Goal: Information Seeking & Learning: Learn about a topic

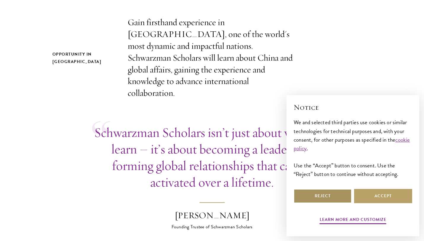
click at [339, 198] on button "Reject" at bounding box center [323, 196] width 58 height 14
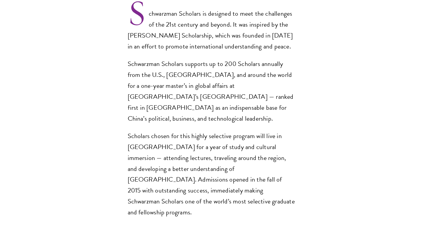
scroll to position [447, 0]
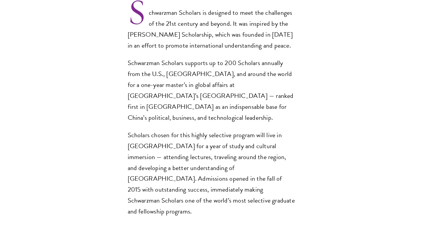
click at [315, 94] on section "Opportunity in China Gain firsthand experience in China, one of the world's mos…" at bounding box center [212, 150] width 424 height 770
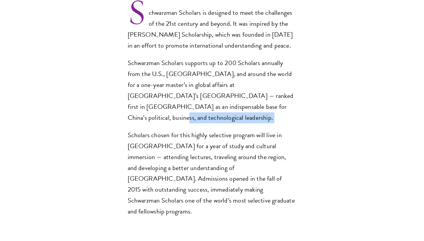
click at [315, 94] on section "Opportunity in China Gain firsthand experience in China, one of the world's mos…" at bounding box center [212, 150] width 424 height 770
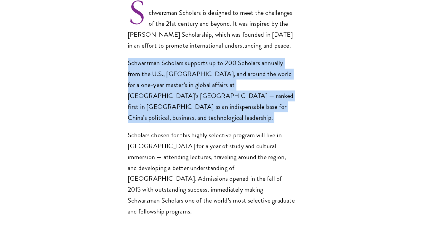
click at [315, 94] on section "Opportunity in China Gain firsthand experience in China, one of the world's mos…" at bounding box center [212, 150] width 424 height 770
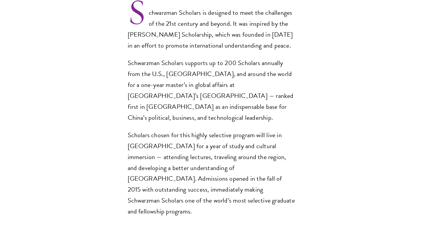
click at [315, 94] on section "Opportunity in China Gain firsthand experience in China, one of the world's mos…" at bounding box center [212, 150] width 424 height 770
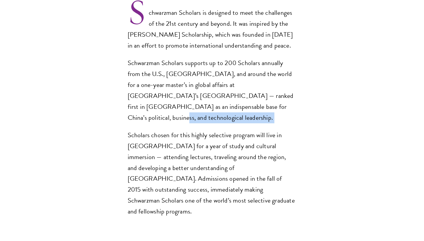
click at [315, 94] on section "Opportunity in China Gain firsthand experience in China, one of the world's mos…" at bounding box center [212, 150] width 424 height 770
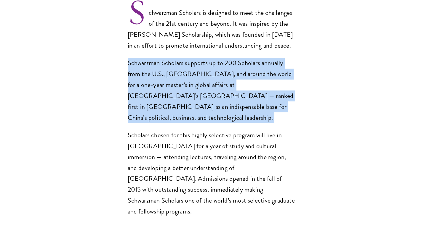
click at [315, 94] on section "Opportunity in China Gain firsthand experience in China, one of the world's mos…" at bounding box center [212, 150] width 424 height 770
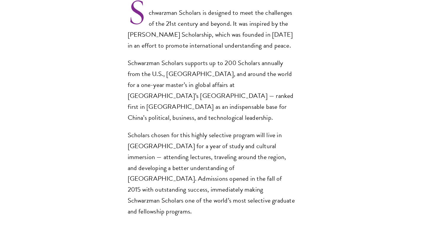
click at [309, 166] on section "Opportunity in China Gain firsthand experience in China, one of the world's mos…" at bounding box center [212, 150] width 424 height 770
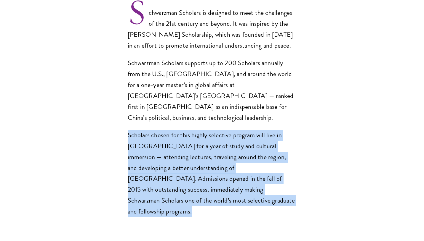
click at [309, 166] on section "Opportunity in China Gain firsthand experience in China, one of the world's mos…" at bounding box center [212, 150] width 424 height 770
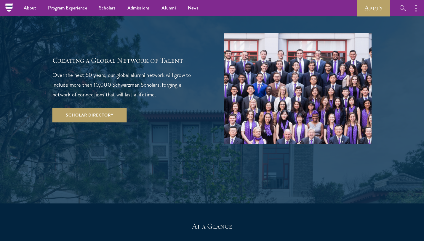
scroll to position [1018, 0]
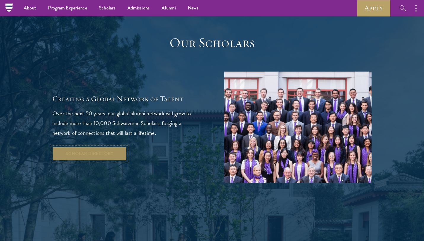
click at [100, 147] on link "Scholar Directory" at bounding box center [89, 154] width 74 height 14
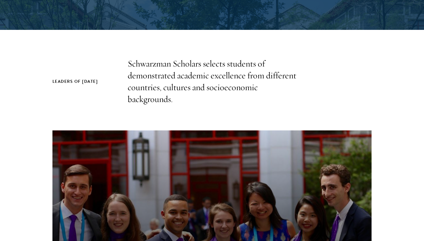
scroll to position [154, 0]
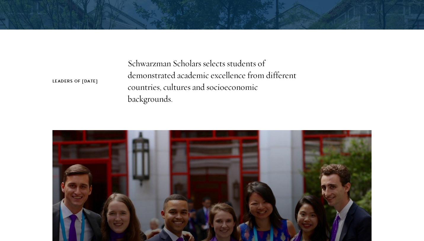
click at [297, 101] on div "Leaders of [DATE] Schwarzman Scholars selects students of demonstrated academic…" at bounding box center [211, 81] width 319 height 47
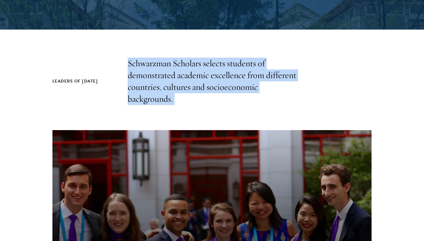
click at [297, 101] on div "Leaders of Tomorrow Schwarzman Scholars selects students of demonstrated academ…" at bounding box center [211, 81] width 319 height 47
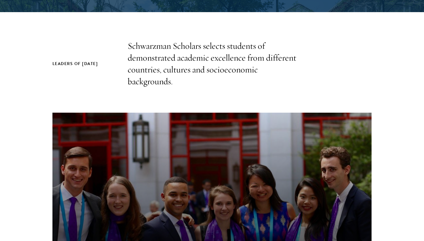
scroll to position [173, 0]
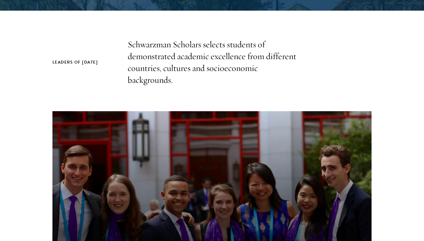
click at [272, 77] on p "Schwarzman Scholars selects students of demonstrated academic excellence from d…" at bounding box center [212, 62] width 169 height 47
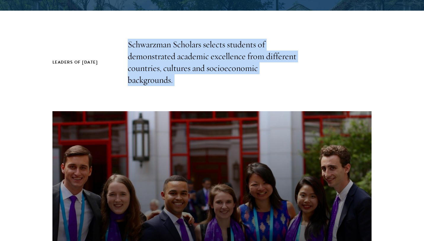
click at [272, 77] on p "Schwarzman Scholars selects students of demonstrated academic excellence from d…" at bounding box center [212, 62] width 169 height 47
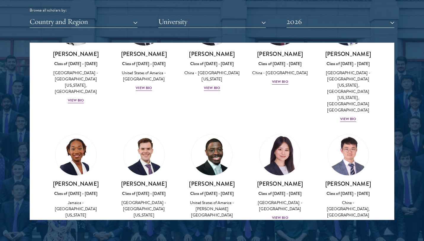
scroll to position [2889, 0]
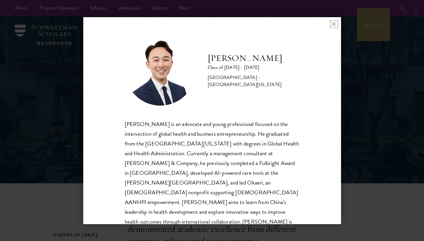
scroll to position [10, 0]
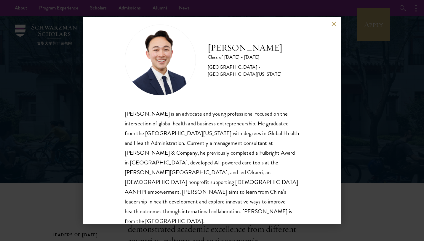
click at [298, 129] on div "Justin Kawaguchi is an advocate and young professional focused on the intersect…" at bounding box center [212, 168] width 175 height 118
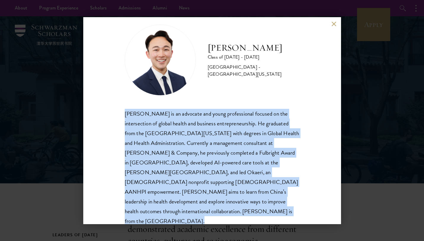
click at [298, 129] on div "Justin Kawaguchi is an advocate and young professional focused on the intersect…" at bounding box center [212, 168] width 175 height 118
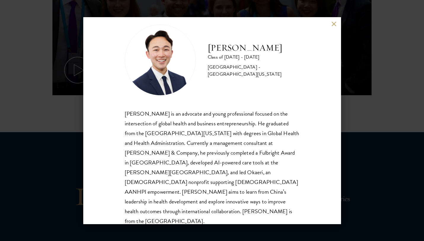
scroll to position [370, 0]
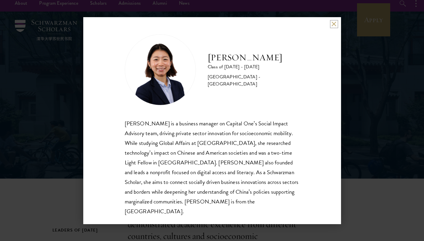
scroll to position [6, 0]
click at [270, 155] on div "Sharon Li is a business manager on Capital One’s Social Impact Advisory team, d…" at bounding box center [212, 168] width 175 height 98
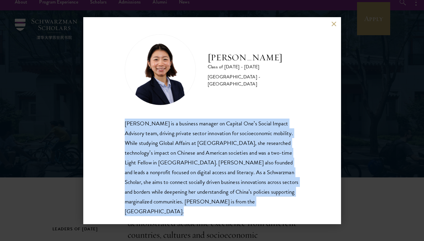
click at [270, 155] on div "Sharon Li is a business manager on Capital One’s Social Impact Advisory team, d…" at bounding box center [212, 168] width 175 height 98
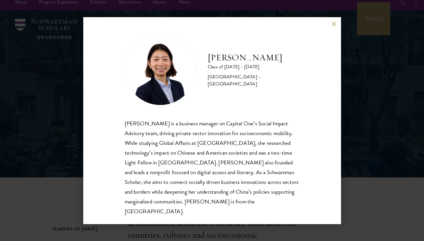
click at [391, 212] on div "Sharon Li Class of 2025 - 2026 United States of America - Yale University Sharo…" at bounding box center [212, 120] width 424 height 241
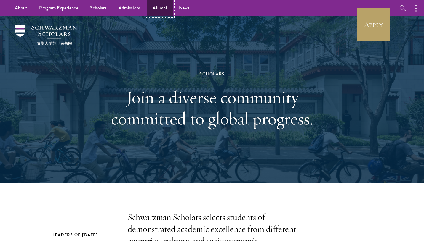
click at [157, 11] on link "Alumni" at bounding box center [160, 8] width 26 height 16
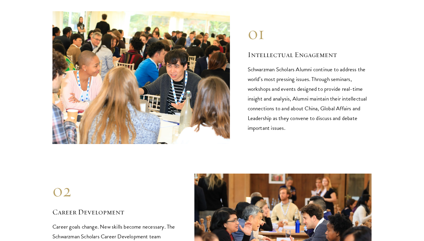
scroll to position [604, 0]
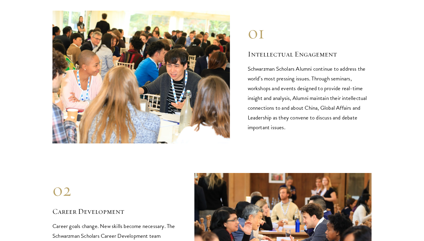
click at [314, 93] on p "Schwarzman Scholars Alumni continue to address the world’s most pressing issues…" at bounding box center [310, 98] width 124 height 68
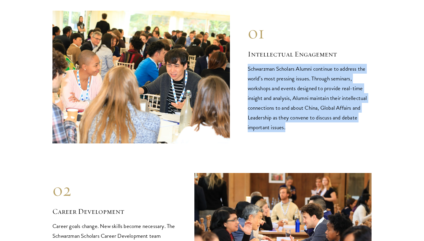
click at [314, 93] on p "Schwarzman Scholars Alumni continue to address the world’s most pressing issues…" at bounding box center [310, 98] width 124 height 68
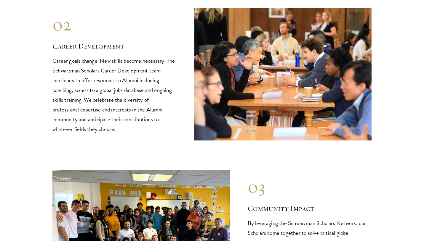
scroll to position [776, 0]
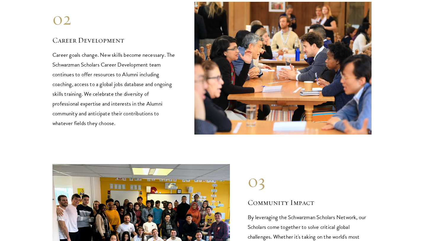
click at [144, 60] on p "Career goals change. New skills become necessary. The Schwarzman Scholars Caree…" at bounding box center [114, 89] width 124 height 78
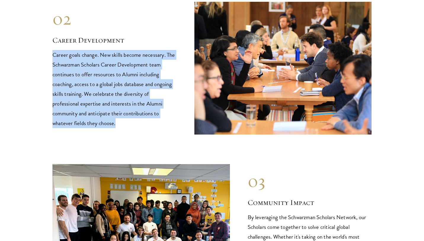
click at [144, 60] on p "Career goals change. New skills become necessary. The Schwarzman Scholars Caree…" at bounding box center [114, 89] width 124 height 78
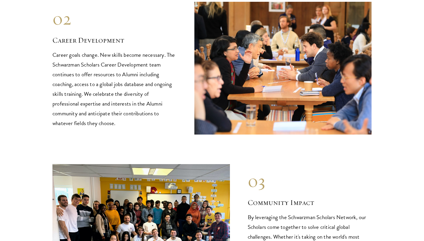
click at [157, 108] on p "Career goals change. New skills become necessary. The Schwarzman Scholars Caree…" at bounding box center [114, 89] width 124 height 78
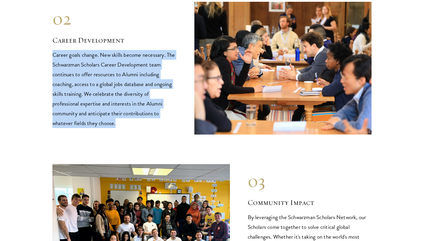
click at [157, 108] on p "Career goals change. New skills become necessary. The Schwarzman Scholars Caree…" at bounding box center [114, 89] width 124 height 78
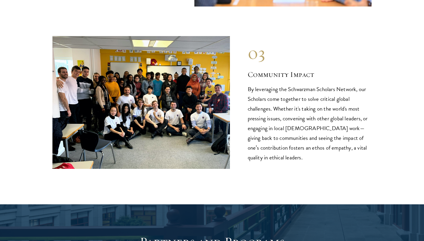
scroll to position [904, 0]
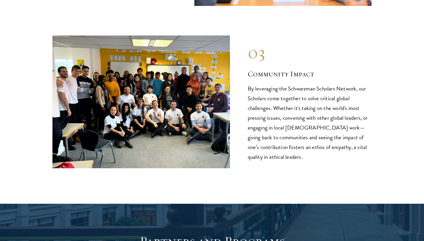
click at [326, 128] on p "By leveraging the Schwarzman Scholars Network, our Scholars come together to so…" at bounding box center [310, 123] width 124 height 78
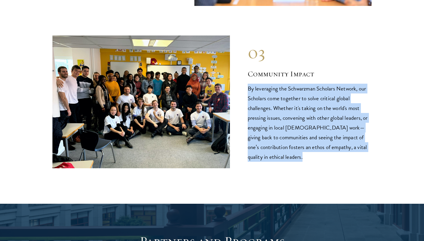
click at [326, 128] on p "By leveraging the Schwarzman Scholars Network, our Scholars come together to so…" at bounding box center [310, 123] width 124 height 78
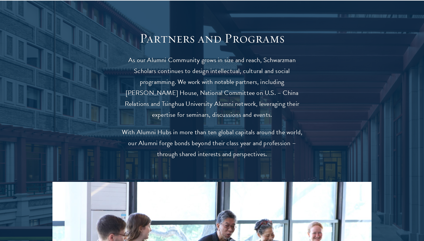
scroll to position [1110, 0]
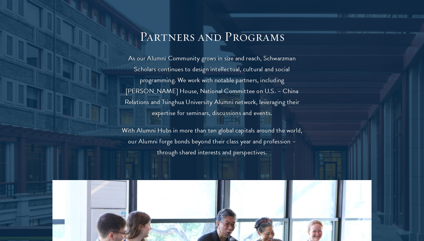
click at [310, 96] on div at bounding box center [212, 210] width 424 height 422
click at [281, 85] on p "As our Alumni Community grows in size and reach, Schwarzman Scholars continues …" at bounding box center [212, 86] width 184 height 66
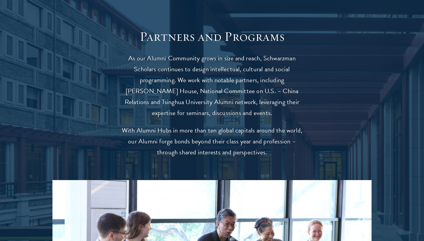
click at [281, 85] on p "As our Alumni Community grows in size and reach, Schwarzman Scholars continues …" at bounding box center [212, 86] width 184 height 66
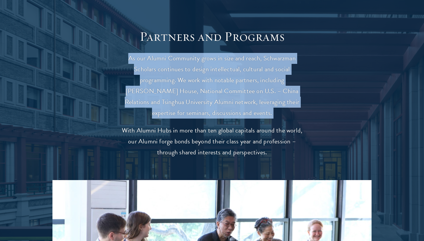
click at [281, 85] on p "As our Alumni Community grows in size and reach, Schwarzman Scholars continues …" at bounding box center [212, 86] width 184 height 66
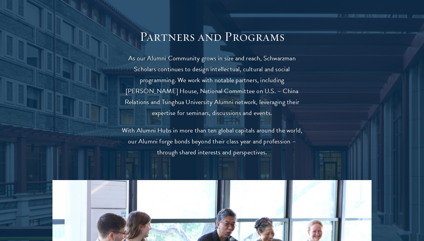
click at [242, 85] on p "As our Alumni Community grows in size and reach, Schwarzman Scholars continues …" at bounding box center [212, 86] width 184 height 66
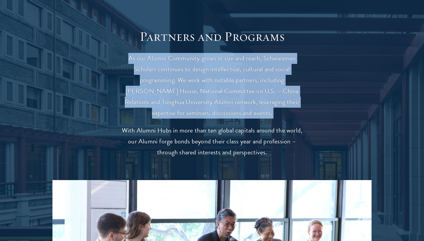
click at [242, 85] on p "As our Alumni Community grows in size and reach, Schwarzman Scholars continues …" at bounding box center [212, 86] width 184 height 66
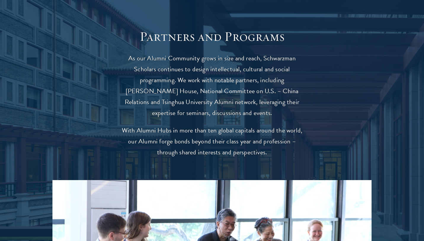
click at [273, 103] on p "As our Alumni Community grows in size and reach, Schwarzman Scholars continues …" at bounding box center [212, 86] width 184 height 66
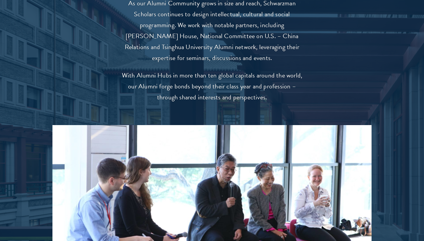
scroll to position [1169, 0]
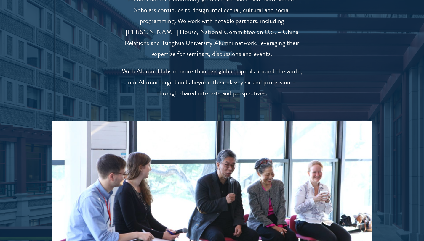
click at [322, 87] on div at bounding box center [212, 151] width 424 height 422
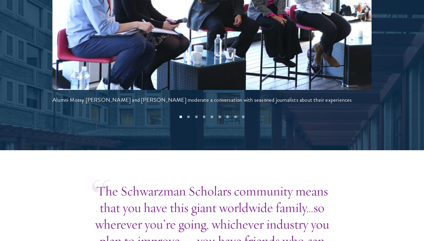
scroll to position [1378, 0]
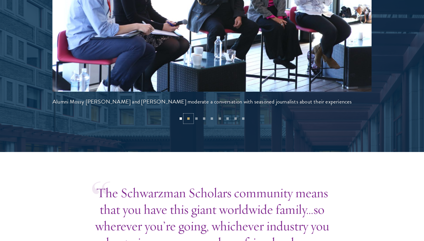
click at [186, 115] on button "2" at bounding box center [189, 119] width 8 height 8
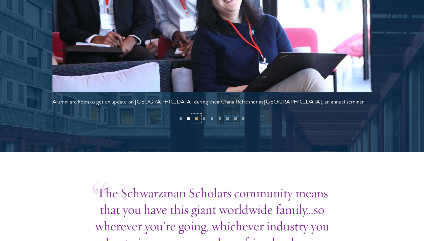
click at [197, 115] on button "3" at bounding box center [196, 119] width 8 height 8
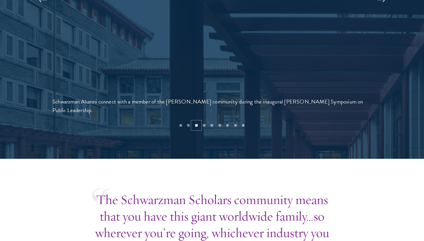
click at [206, 108] on div "Alumni Mossy Wittenberg and Sara Sudetic moderate a conversation with seasoned …" at bounding box center [211, 20] width 319 height 217
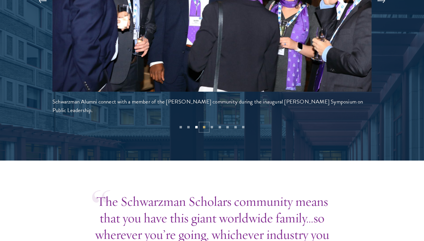
click at [205, 124] on button "4" at bounding box center [204, 128] width 8 height 8
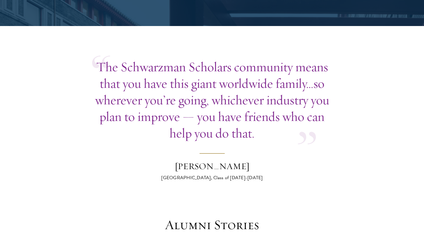
scroll to position [1513, 0]
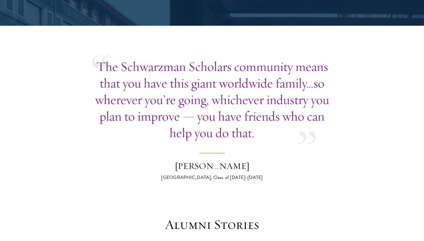
click at [305, 117] on p "The Schwarzman Scholars community means that you have this giant worldwide fami…" at bounding box center [212, 99] width 240 height 83
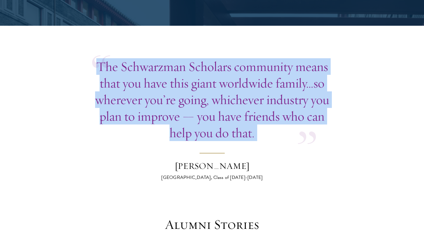
click at [305, 117] on p "The Schwarzman Scholars community means that you have this giant worldwide fami…" at bounding box center [212, 99] width 240 height 83
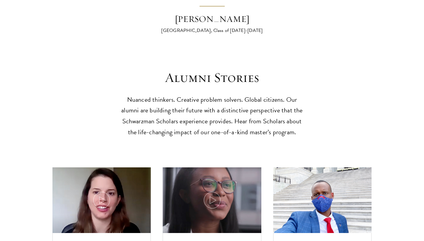
scroll to position [1660, 0]
click at [309, 113] on header "Alumni Stories Nuanced thinkers. Creative problem solvers. Global citizens. Our…" at bounding box center [211, 103] width 319 height 68
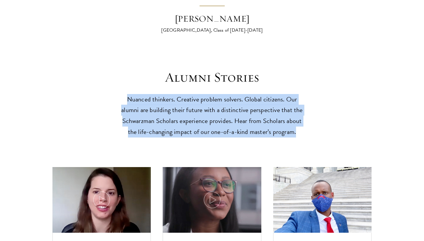
click at [309, 113] on header "Alumni Stories Nuanced thinkers. Creative problem solvers. Global citizens. Our…" at bounding box center [211, 103] width 319 height 68
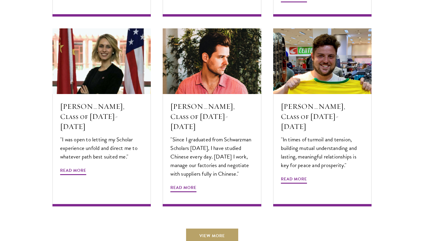
scroll to position [2004, 0]
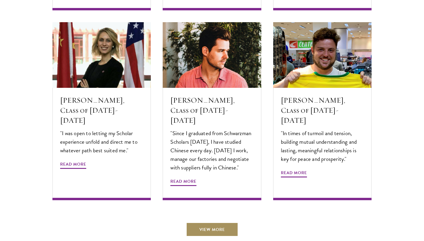
click at [222, 223] on link "View More" at bounding box center [212, 230] width 52 height 14
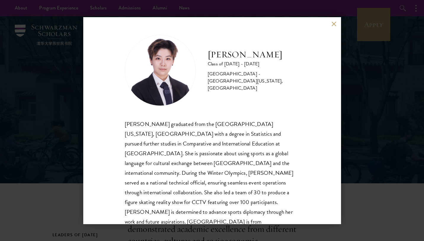
scroll to position [10, 0]
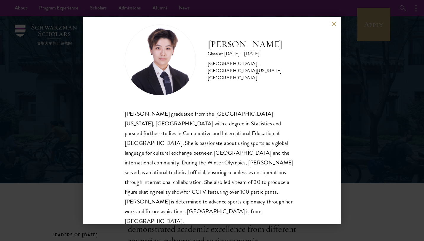
click at [254, 158] on div "[PERSON_NAME] graduated from the [GEOGRAPHIC_DATA][US_STATE], [GEOGRAPHIC_DATA]…" at bounding box center [212, 168] width 175 height 118
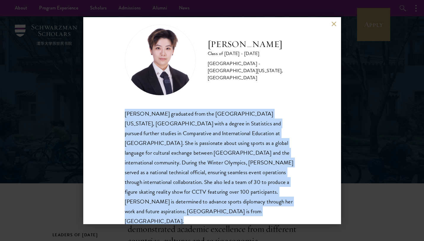
click at [254, 158] on div "Tianxin Li graduated from the University of California, San Diego with a degree…" at bounding box center [212, 168] width 175 height 118
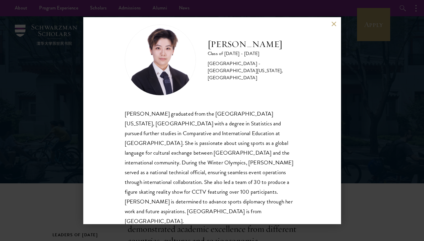
click at [254, 158] on div "Tianxin Li graduated from the University of California, San Diego with a degree…" at bounding box center [212, 168] width 175 height 118
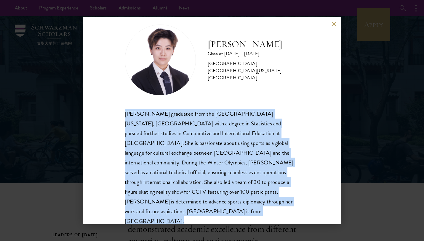
click at [254, 158] on div "Tianxin Li graduated from the University of California, San Diego with a degree…" at bounding box center [212, 168] width 175 height 118
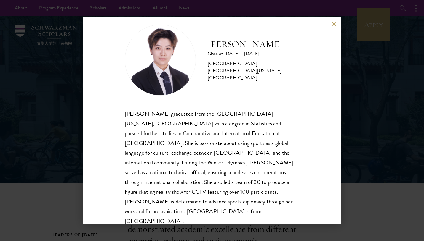
click at [190, 140] on div "Tianxin Li graduated from the University of California, San Diego with a degree…" at bounding box center [212, 168] width 175 height 118
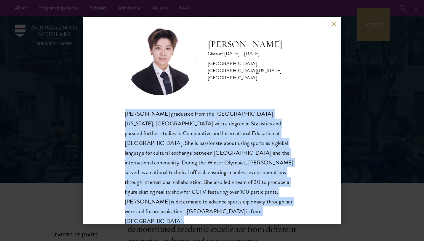
click at [190, 140] on div "Tianxin Li graduated from the University of California, San Diego with a degree…" at bounding box center [212, 168] width 175 height 118
click at [197, 168] on div "Tianxin Li graduated from the University of California, San Diego with a degree…" at bounding box center [212, 168] width 175 height 118
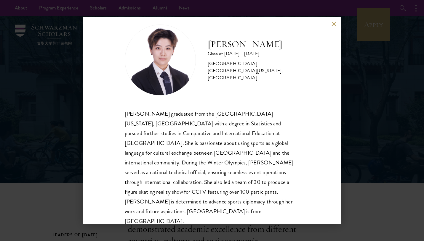
click at [197, 168] on div "Tianxin Li graduated from the University of California, San Diego with a degree…" at bounding box center [212, 168] width 175 height 118
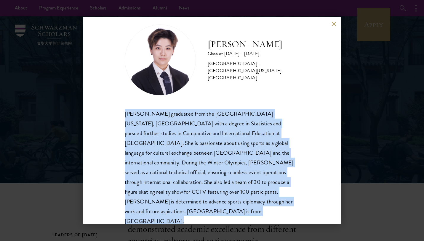
click at [197, 168] on div "Tianxin Li graduated from the University of California, San Diego with a degree…" at bounding box center [212, 168] width 175 height 118
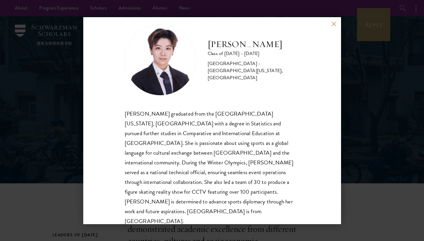
click at [196, 173] on div "Tianxin Li graduated from the University of California, San Diego with a degree…" at bounding box center [212, 168] width 175 height 118
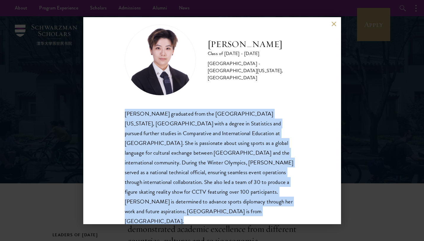
click at [196, 173] on div "Tianxin Li graduated from the University of California, San Diego with a degree…" at bounding box center [212, 168] width 175 height 118
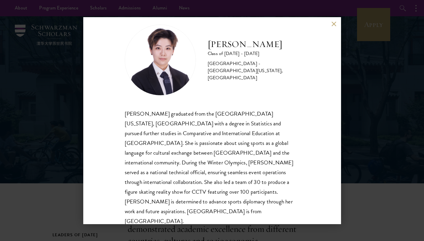
click at [196, 173] on div "Tianxin Li graduated from the University of California, San Diego with a degree…" at bounding box center [212, 168] width 175 height 118
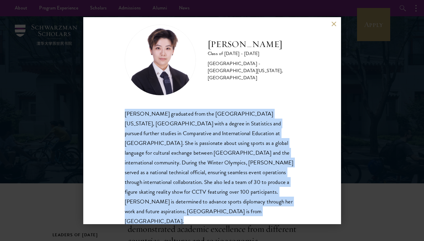
click at [196, 173] on div "Tianxin Li graduated from the University of California, San Diego with a degree…" at bounding box center [212, 168] width 175 height 118
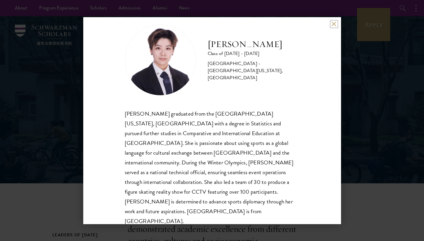
click at [332, 26] on button at bounding box center [333, 24] width 5 height 5
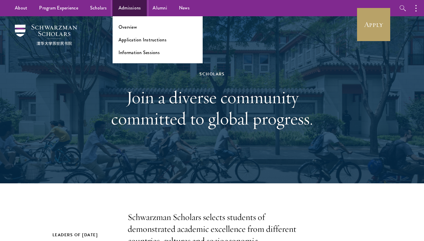
click at [120, 9] on link "Admissions" at bounding box center [130, 8] width 34 height 16
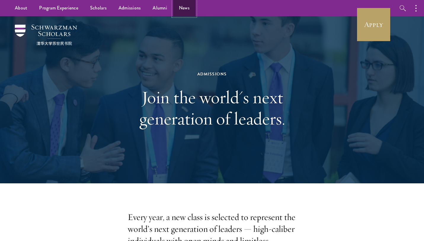
click at [184, 7] on link "News" at bounding box center [184, 8] width 23 height 16
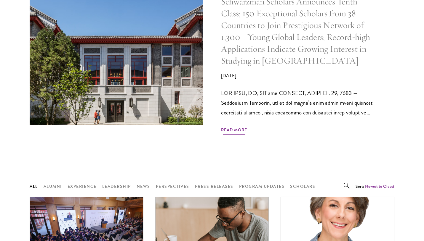
scroll to position [328, 0]
click at [236, 129] on span "Read More" at bounding box center [234, 130] width 26 height 9
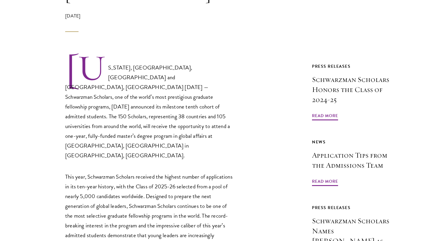
scroll to position [292, 0]
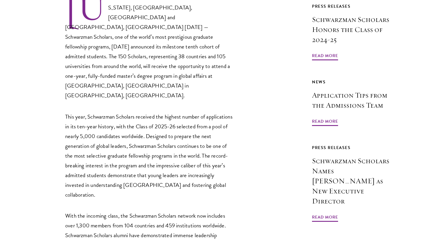
scroll to position [352, 0]
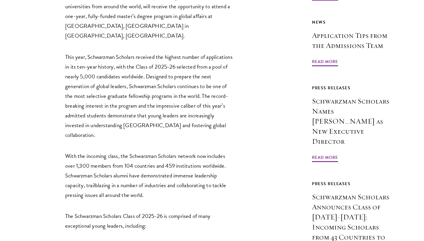
scroll to position [413, 0]
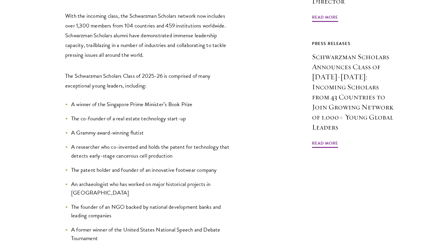
scroll to position [554, 0]
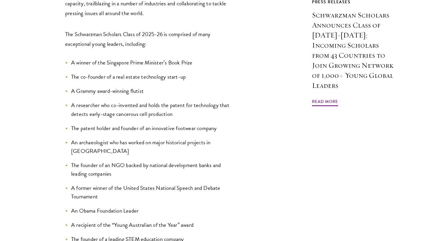
scroll to position [591, 0]
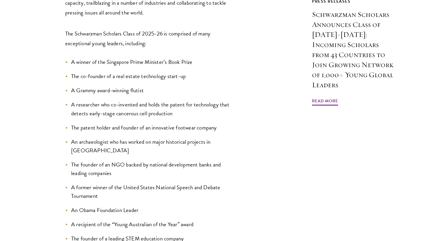
click at [232, 161] on li "The founder of an NGO backed by national development banks and leading companies" at bounding box center [149, 169] width 169 height 17
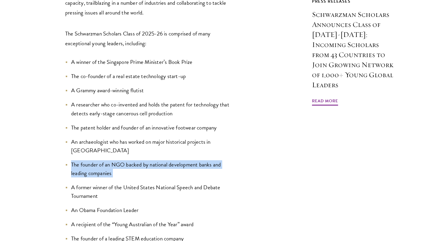
click at [232, 161] on li "The founder of an NGO backed by national development banks and leading companies" at bounding box center [149, 169] width 169 height 17
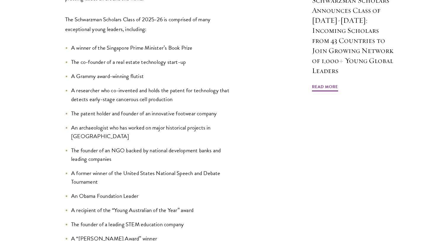
scroll to position [628, 0]
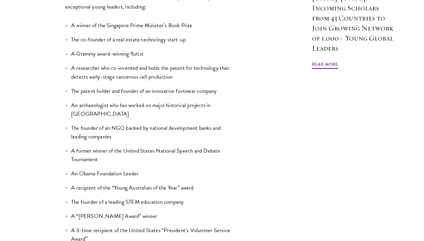
click at [229, 169] on li "An Obama Foundation Leader" at bounding box center [149, 173] width 169 height 9
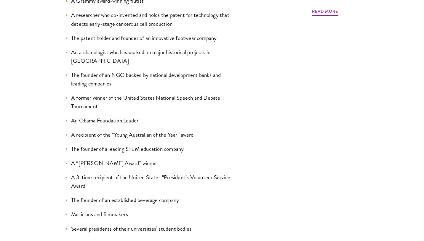
scroll to position [688, 0]
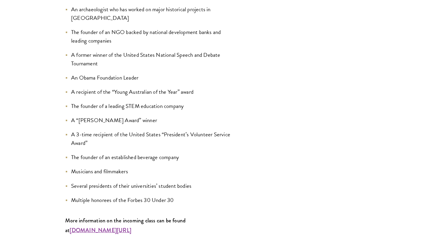
scroll to position [725, 0]
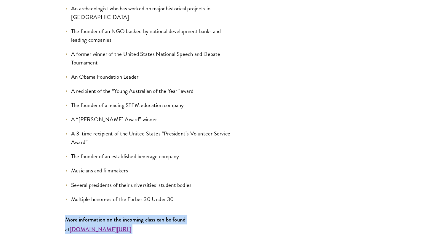
click at [224, 195] on li "Multiple honorees of the Forbes 30 Under 30" at bounding box center [149, 199] width 169 height 9
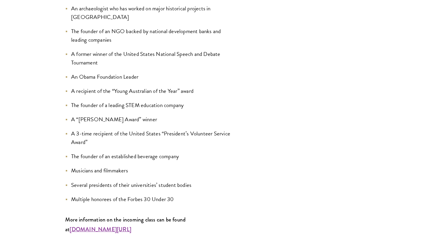
click at [224, 195] on li "Multiple honorees of the Forbes 30 Under 30" at bounding box center [149, 199] width 169 height 9
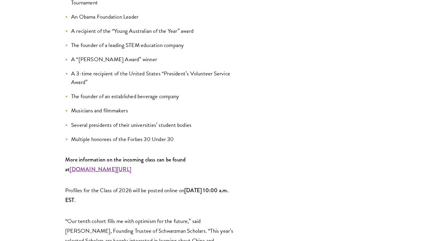
scroll to position [784, 0]
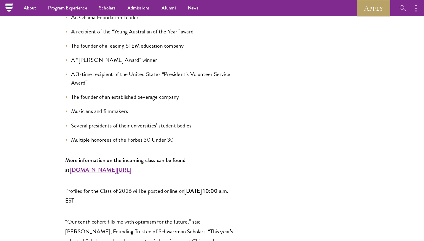
click at [222, 156] on p "More information on the incoming class can be found at [DOMAIN_NAME][URL]" at bounding box center [149, 166] width 169 height 20
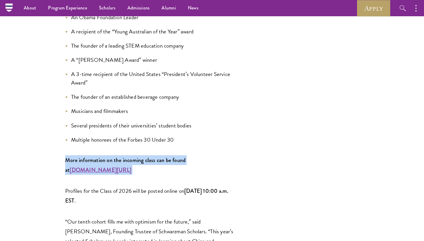
click at [222, 156] on p "More information on the incoming class can be found at [DOMAIN_NAME][URL]" at bounding box center [149, 166] width 169 height 20
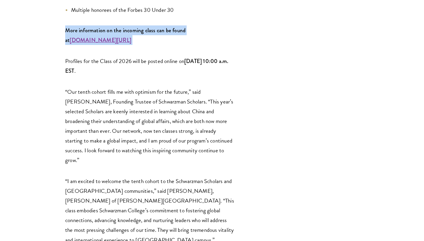
scroll to position [926, 0]
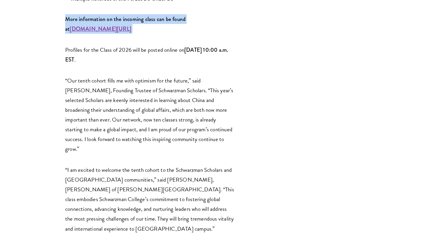
click at [239, 68] on div "[US_STATE], [GEOGRAPHIC_DATA], [GEOGRAPHIC_DATA] and [GEOGRAPHIC_DATA], [GEOGRA…" at bounding box center [162, 121] width 265 height 1409
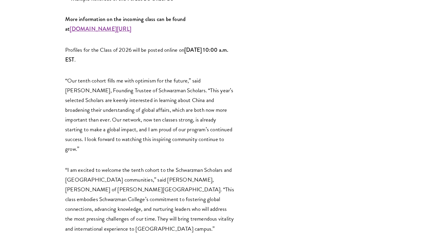
click at [239, 68] on div "[US_STATE], [GEOGRAPHIC_DATA], [GEOGRAPHIC_DATA] and [GEOGRAPHIC_DATA], [GEOGRA…" at bounding box center [162, 121] width 265 height 1409
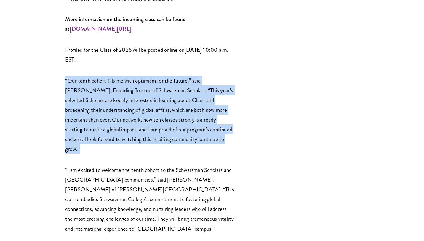
click at [239, 68] on div "[US_STATE], [GEOGRAPHIC_DATA], [GEOGRAPHIC_DATA] and [GEOGRAPHIC_DATA], [GEOGRA…" at bounding box center [162, 121] width 265 height 1409
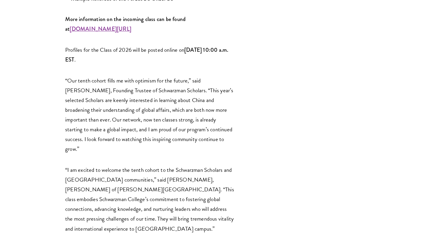
click at [245, 133] on div "[US_STATE], [GEOGRAPHIC_DATA], [GEOGRAPHIC_DATA] and [GEOGRAPHIC_DATA], [GEOGRA…" at bounding box center [162, 121] width 265 height 1409
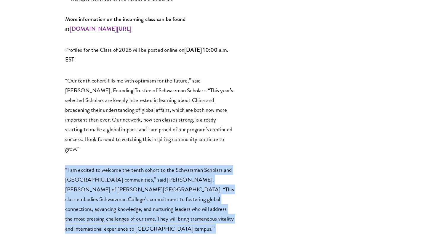
click at [245, 133] on div "[US_STATE], [GEOGRAPHIC_DATA], [GEOGRAPHIC_DATA] and [GEOGRAPHIC_DATA], [GEOGRA…" at bounding box center [162, 121] width 265 height 1409
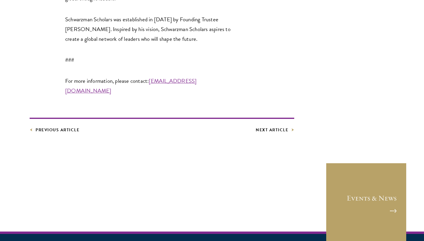
scroll to position [1657, 0]
